Goal: Find specific page/section: Find specific page/section

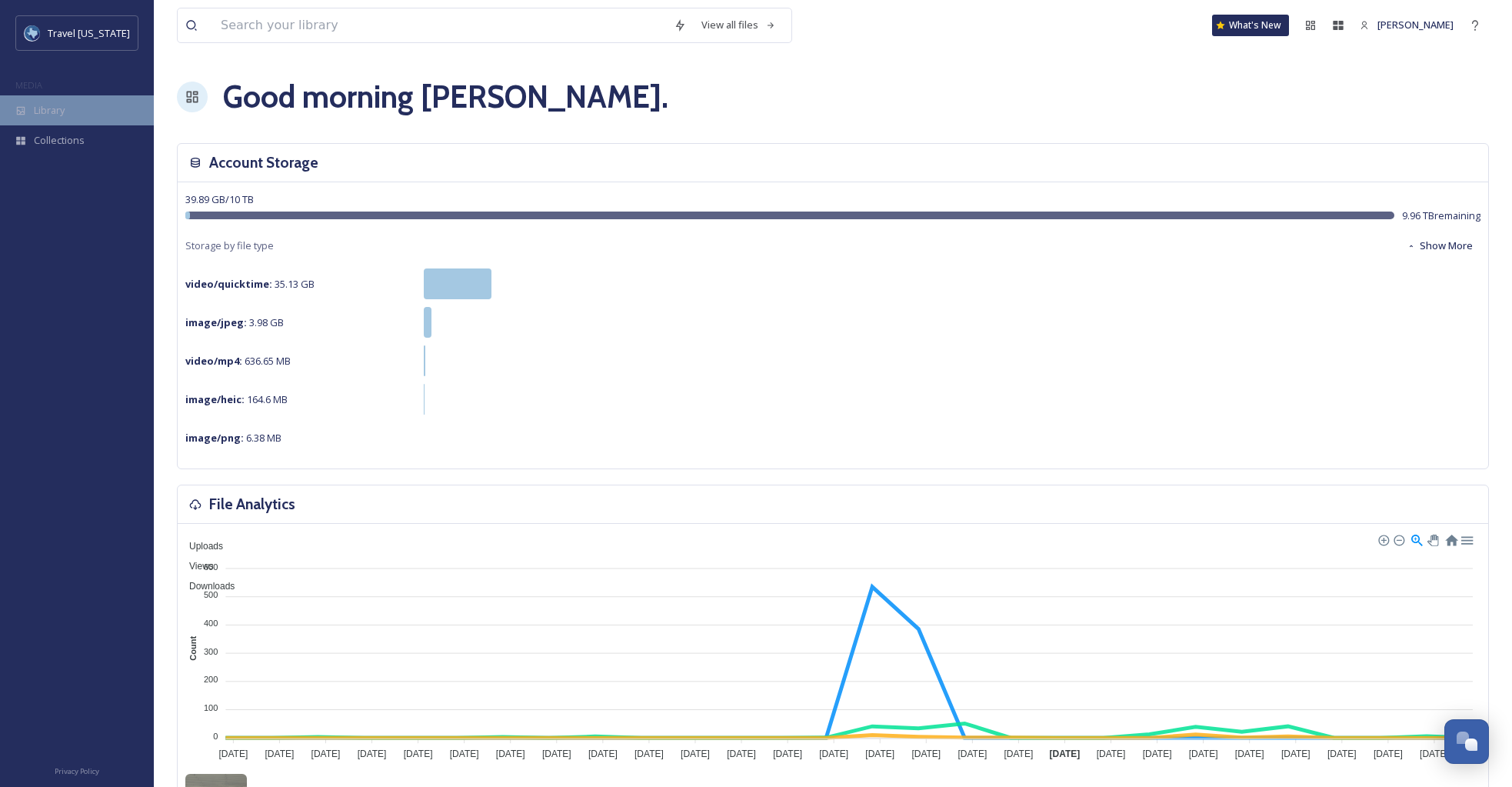
click at [70, 111] on div "Library" at bounding box center [76, 110] width 153 height 30
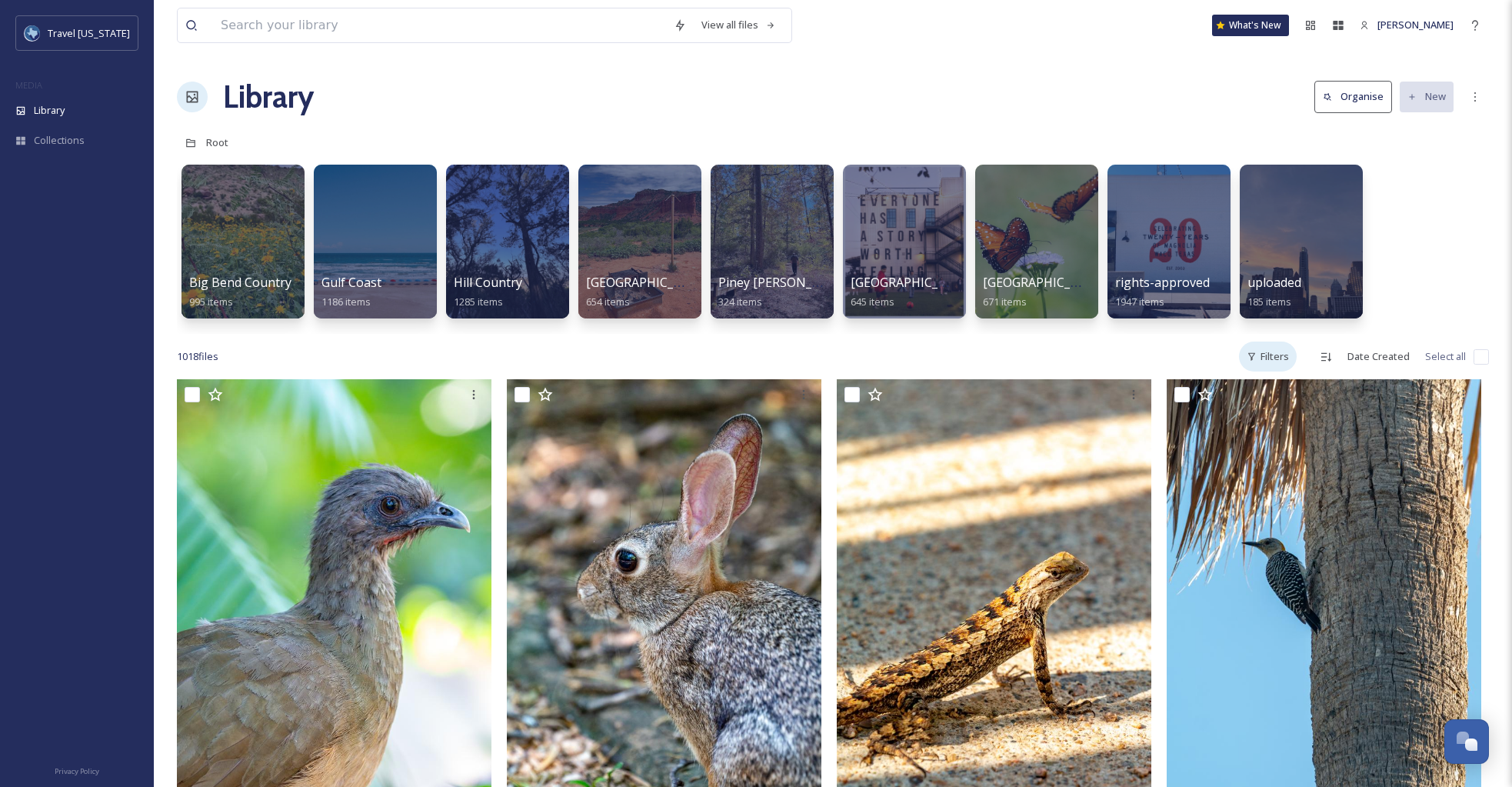
click at [1064, 360] on div "Filters" at bounding box center [1268, 356] width 58 height 30
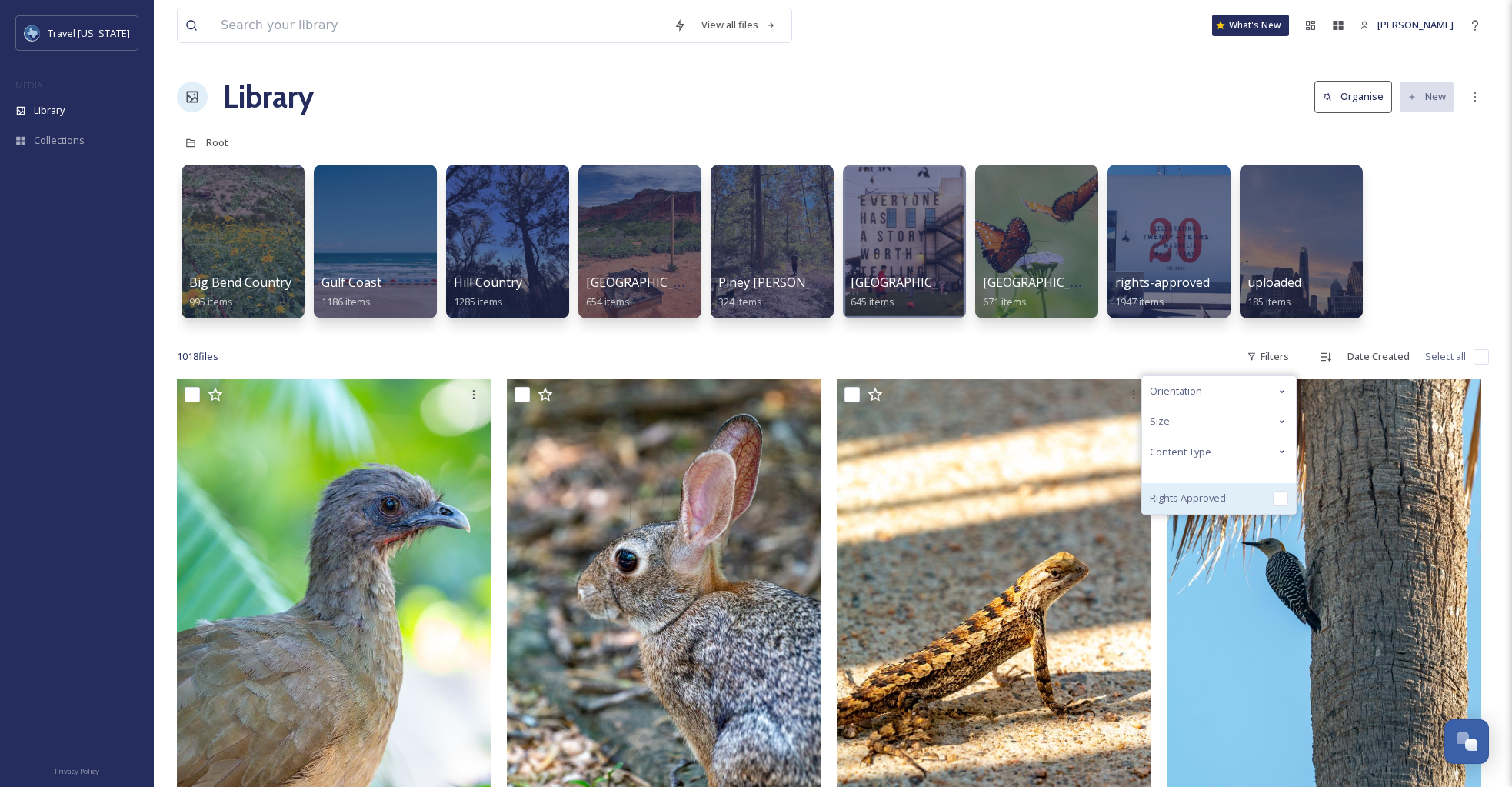
click at [1064, 497] on span "Rights Approved" at bounding box center [1187, 498] width 76 height 14
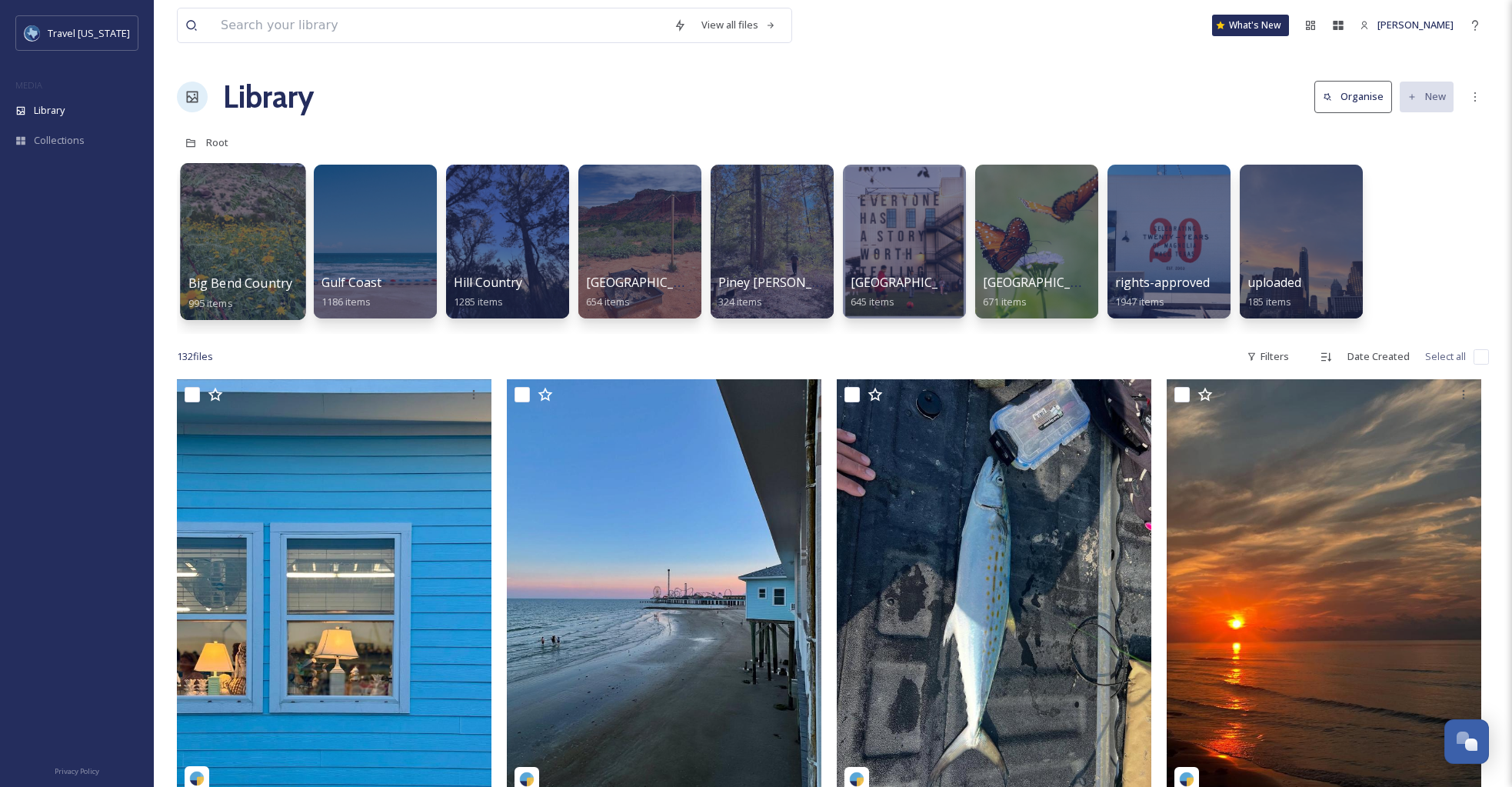
click at [259, 220] on div at bounding box center [242, 241] width 125 height 157
click at [1064, 239] on div at bounding box center [1169, 241] width 125 height 157
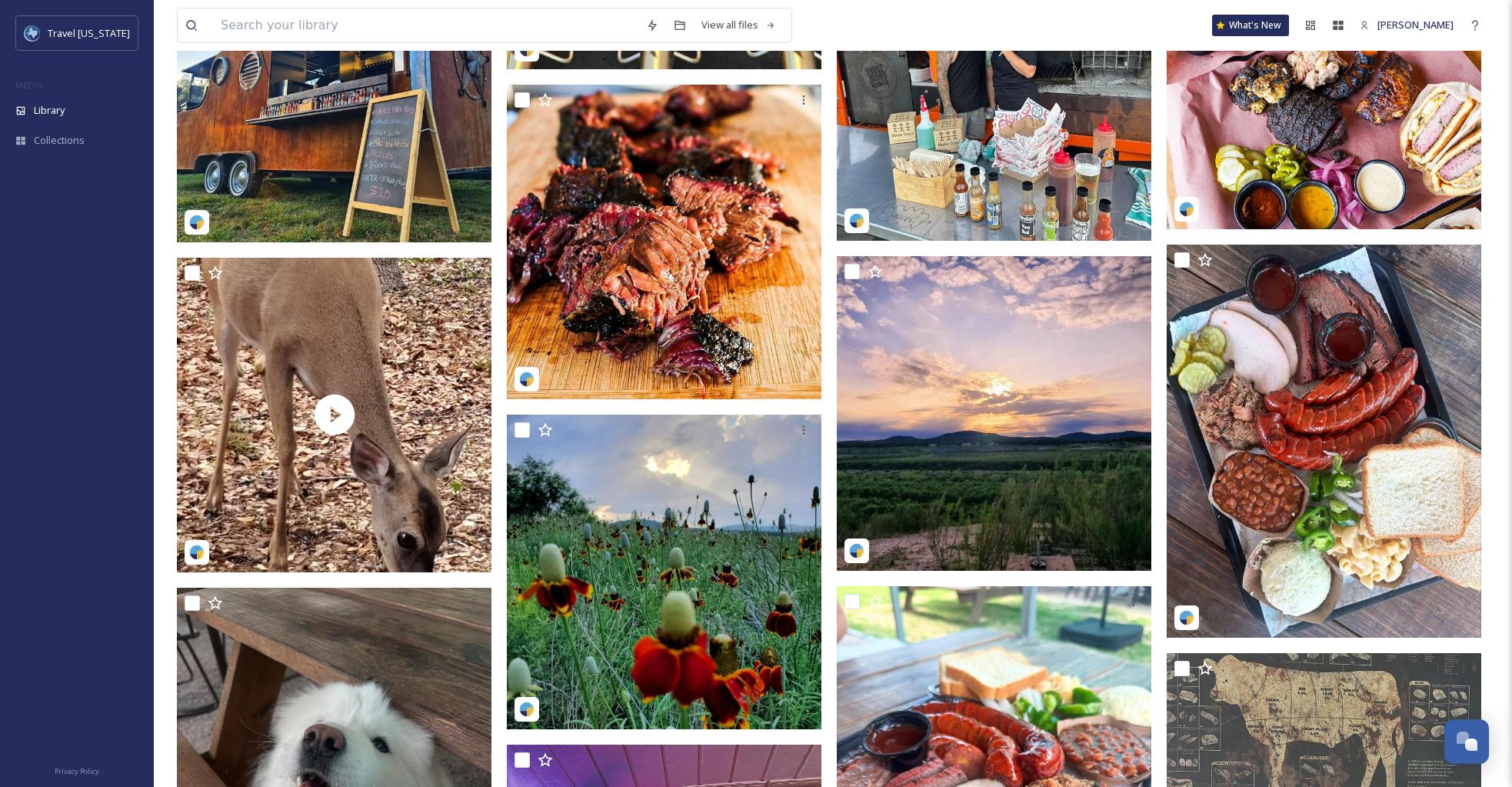
scroll to position [2787, 0]
